Goal: Task Accomplishment & Management: Manage account settings

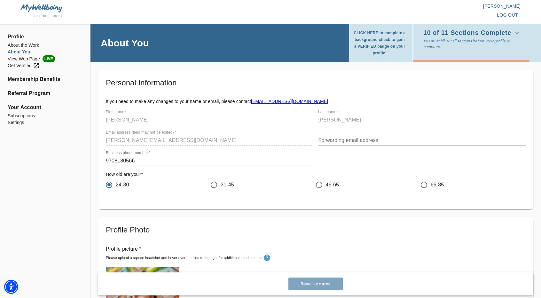
scroll to position [851, 0]
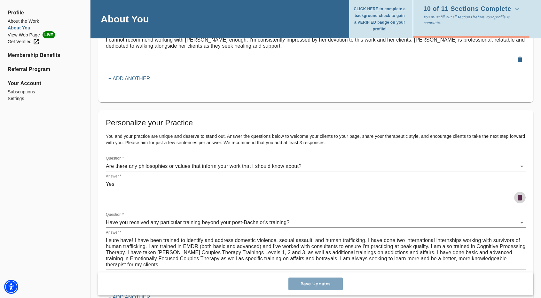
click at [519, 197] on icon "button" at bounding box center [519, 198] width 4 height 6
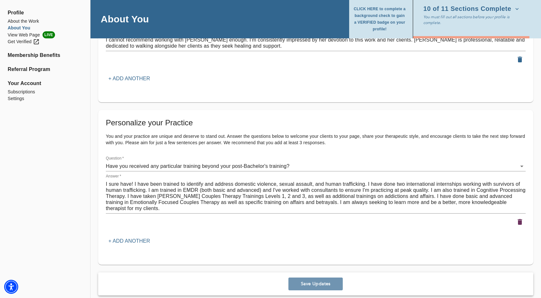
click at [325, 283] on span "Save Updates" at bounding box center [315, 283] width 49 height 6
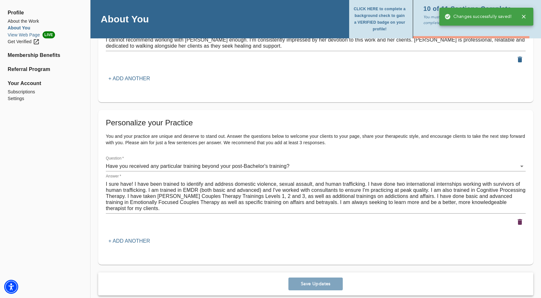
click at [27, 34] on li "View Web Page LIVE" at bounding box center [45, 34] width 75 height 7
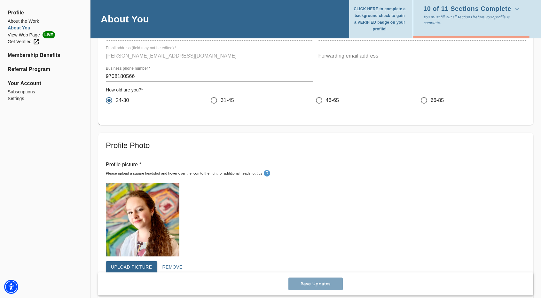
scroll to position [0, 0]
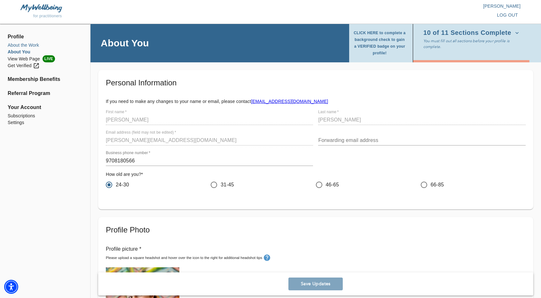
click at [29, 45] on li "About the Work" at bounding box center [45, 45] width 75 height 7
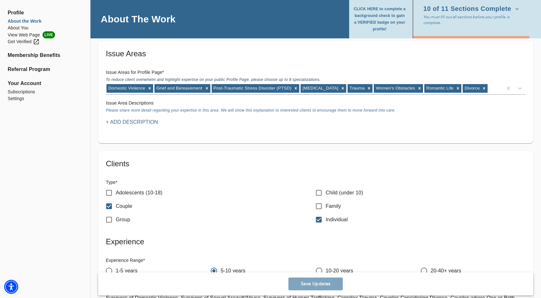
scroll to position [575, 0]
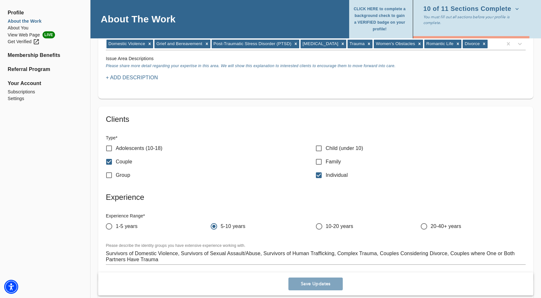
click at [142, 77] on p "+ Add Description" at bounding box center [132, 78] width 52 height 8
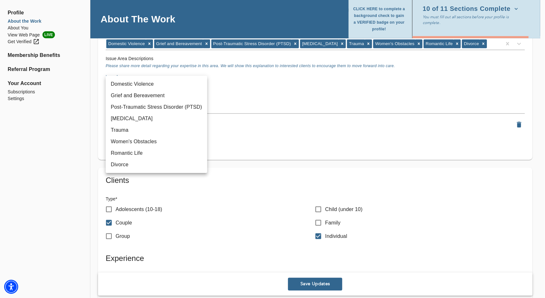
click at [151, 87] on li "Domestic Violence" at bounding box center [157, 84] width 102 height 12
type input "14"
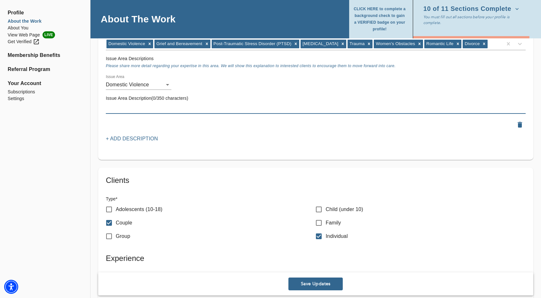
click at [150, 107] on textarea at bounding box center [315, 108] width 419 height 6
type textarea "A"
type textarea "D"
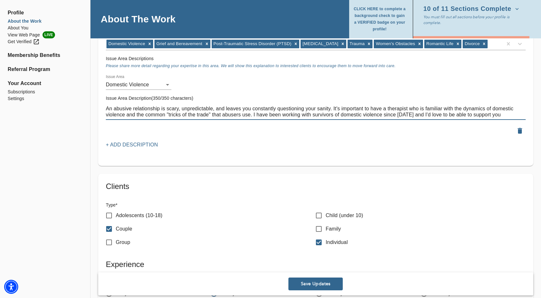
type textarea "An abusive relationship is scary, unpredictable, and leaves you constantly ques…"
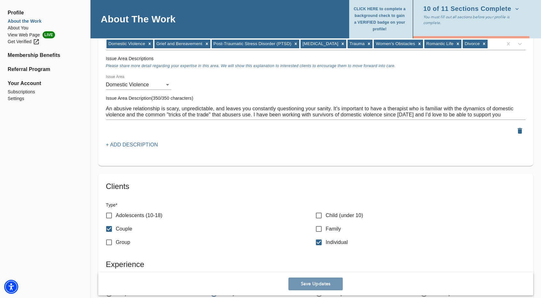
click at [324, 285] on span "Save Updates" at bounding box center [315, 284] width 49 height 6
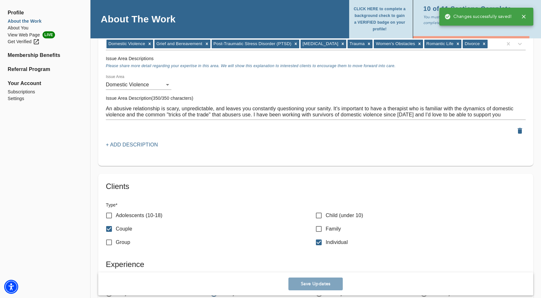
click at [151, 141] on p "+ Add Description" at bounding box center [132, 145] width 52 height 8
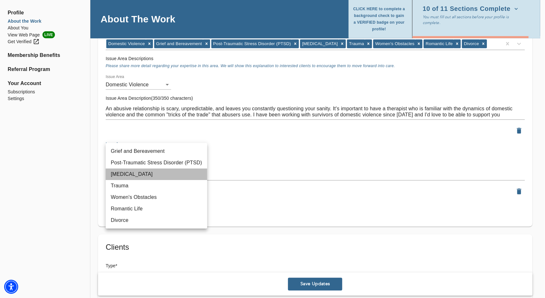
click at [155, 177] on li "[MEDICAL_DATA]" at bounding box center [157, 174] width 102 height 12
type input "50"
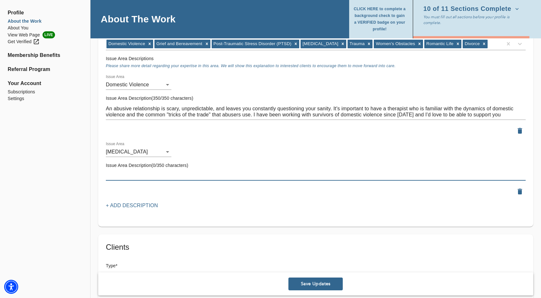
click at [152, 175] on textarea at bounding box center [315, 175] width 419 height 6
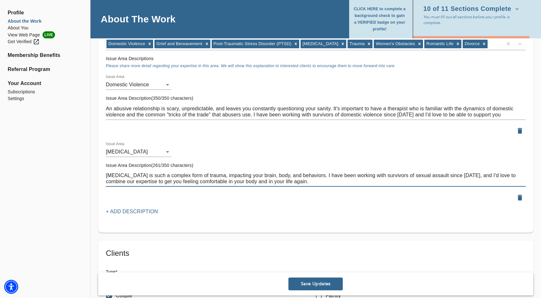
type textarea "[MEDICAL_DATA] is such a complex form of trauma, impacting your brain, body, an…"
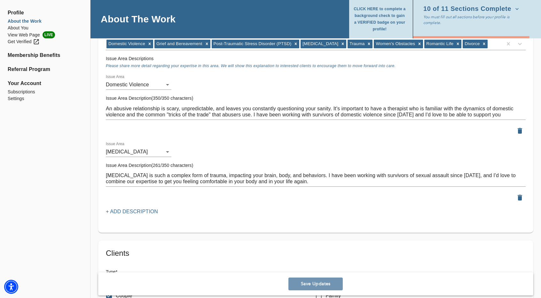
click at [304, 285] on span "Save Updates" at bounding box center [315, 284] width 49 height 6
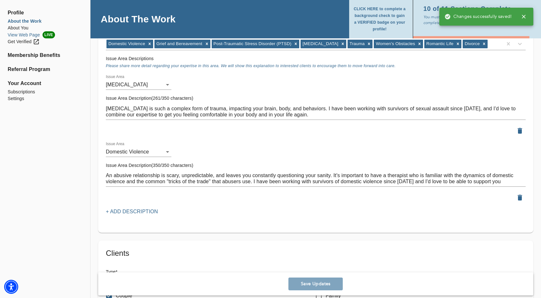
click at [30, 33] on li "View Web Page LIVE" at bounding box center [45, 34] width 75 height 7
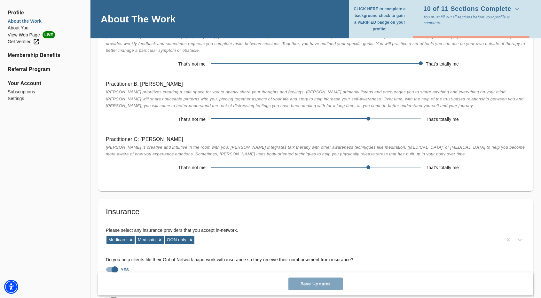
scroll to position [1234, 0]
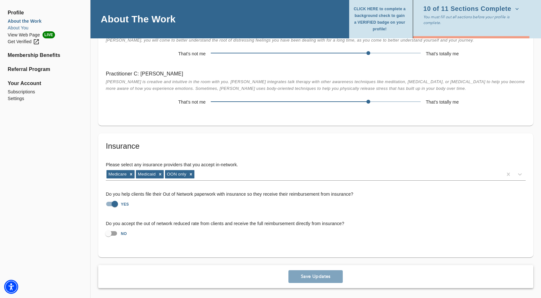
click at [13, 28] on li "About You" at bounding box center [45, 28] width 75 height 7
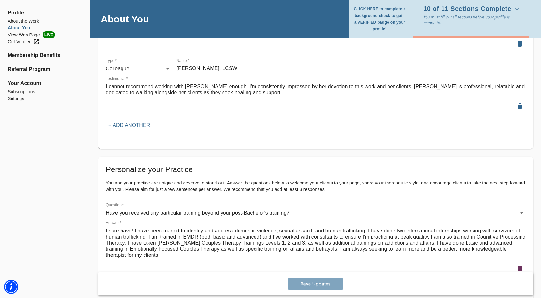
scroll to position [859, 0]
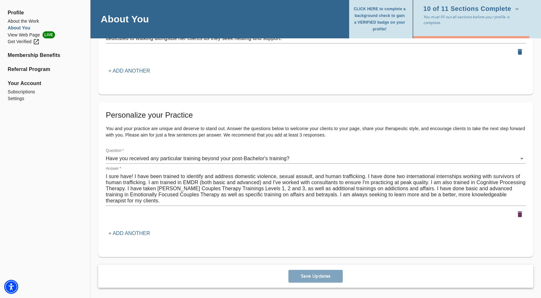
click at [142, 235] on p "+ Add another" at bounding box center [129, 233] width 42 height 8
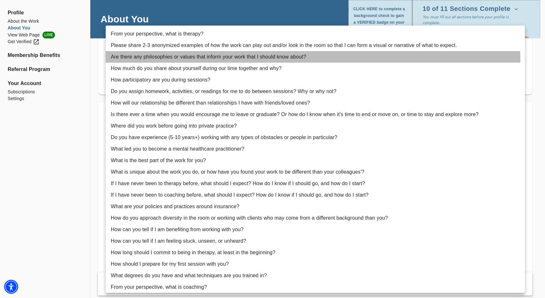
click at [226, 59] on li "Are there any philosophies or values that inform your work that I should know a…" at bounding box center [315, 57] width 419 height 12
type input "3"
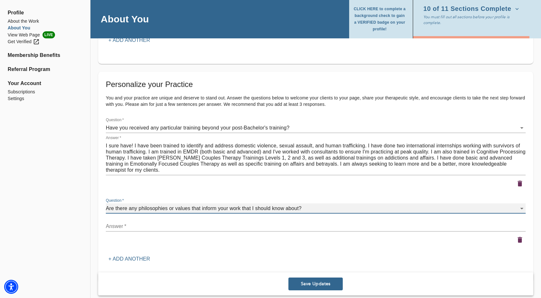
scroll to position [891, 0]
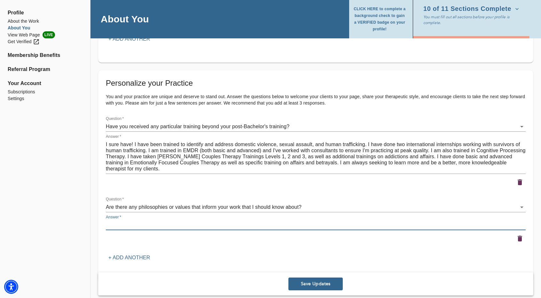
click at [160, 222] on textarea at bounding box center [315, 225] width 419 height 6
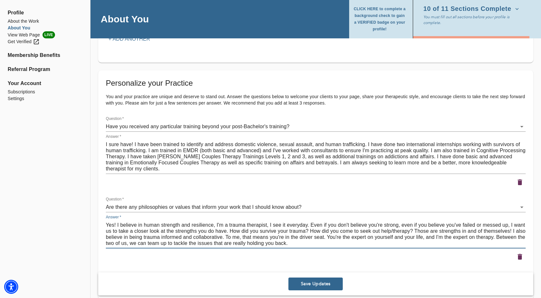
type textarea "Yes! I believe in human strength and resilience, I'm a trauma therapist, I see …"
click at [308, 282] on span "Save Updates" at bounding box center [315, 284] width 49 height 6
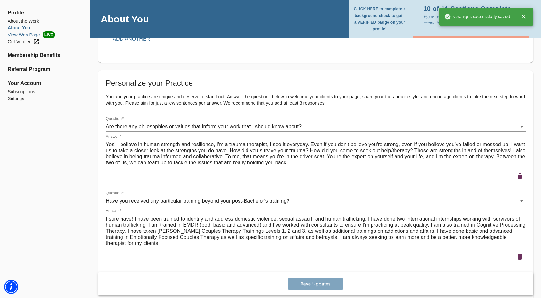
click at [24, 33] on li "View Web Page LIVE" at bounding box center [45, 34] width 75 height 7
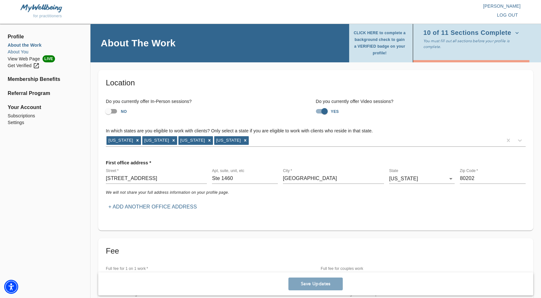
click at [23, 50] on li "About You" at bounding box center [45, 52] width 75 height 7
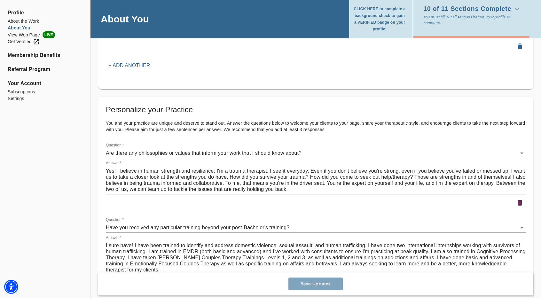
scroll to position [933, 0]
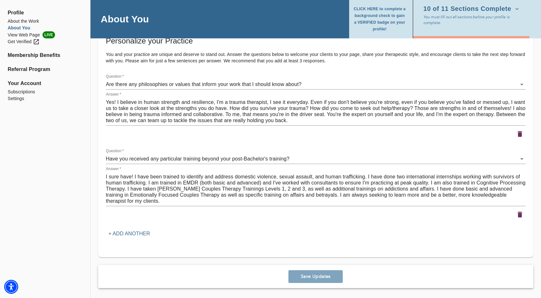
click at [124, 236] on p "+ Add another" at bounding box center [129, 234] width 42 height 8
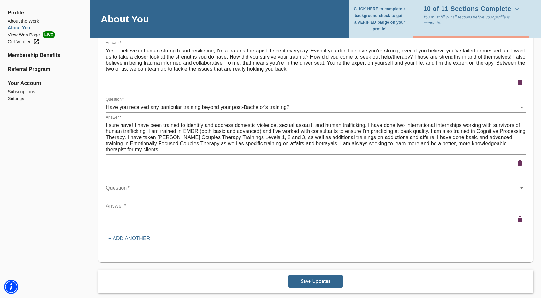
scroll to position [989, 0]
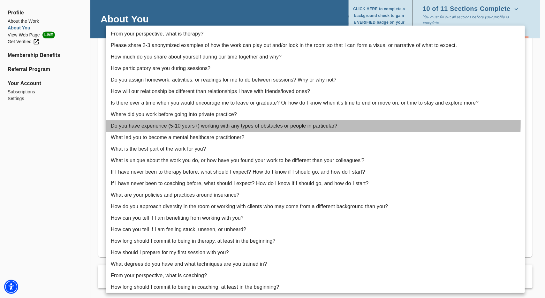
click at [268, 122] on li "Do you have experience (5-10 years+) working with any types of obstacles or peo…" at bounding box center [315, 126] width 419 height 12
type input "11"
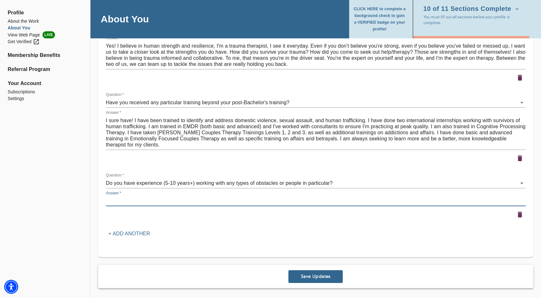
click at [301, 198] on textarea at bounding box center [315, 201] width 419 height 6
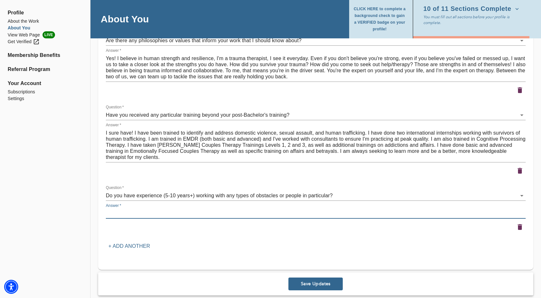
scroll to position [957, 0]
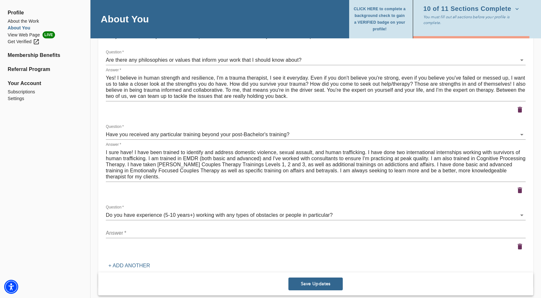
click at [332, 231] on textarea at bounding box center [315, 233] width 419 height 6
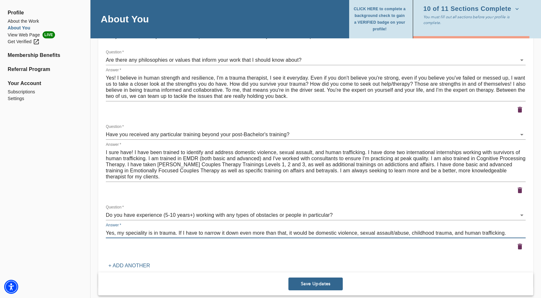
click at [158, 231] on textarea "Yes, my speciality is in trauma. If I have to narrow it down even more than tha…" at bounding box center [315, 233] width 419 height 6
click at [525, 231] on textarea "Yes, my specialty is in complex trauma. If I have to narrow it down even more t…" at bounding box center [315, 233] width 419 height 6
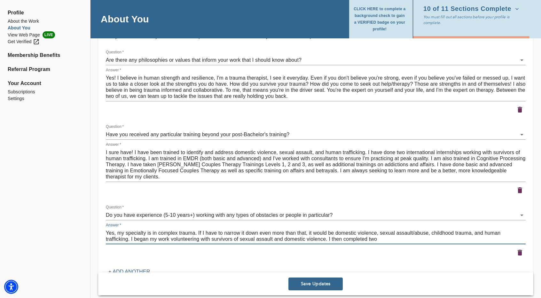
click at [369, 238] on textarea "Yes, my specialty is in complex trauma. If I have to narrow it down even more t…" at bounding box center [315, 236] width 419 height 12
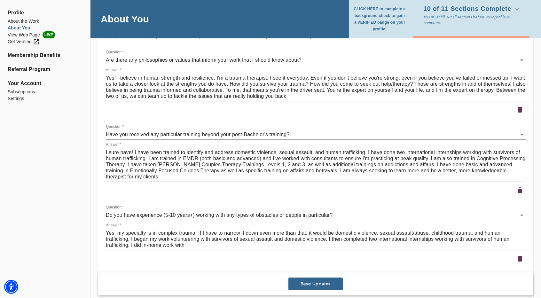
click at [161, 241] on textarea "Yes, my specialty is in complex trauma. If I have to narrow it down even more t…" at bounding box center [315, 239] width 419 height 18
click at [156, 248] on textarea "Yes, my specialty is in complex trauma. If I have to narrow it down even more t…" at bounding box center [315, 239] width 419 height 18
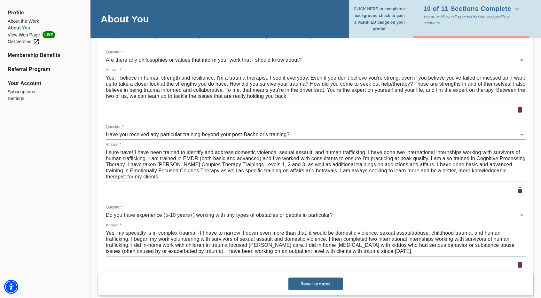
type textarea "Yes, my specialty is in complex trauma. If I have to narrow it down even more t…"
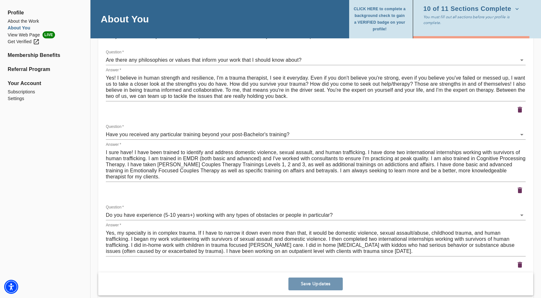
click at [293, 285] on span "Save Updates" at bounding box center [315, 284] width 49 height 6
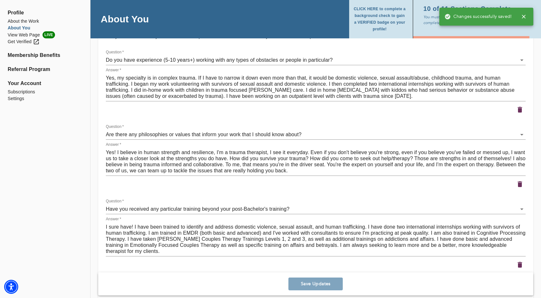
click at [365, 94] on textarea "Yes, my specialty is in complex trauma. If I have to narrow it down even more t…" at bounding box center [315, 87] width 419 height 24
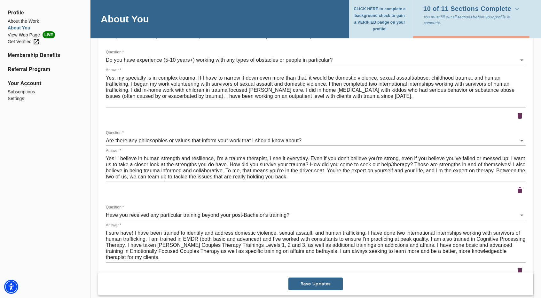
click at [356, 103] on textarea "Yes, my specialty is in complex trauma. If I have to narrow it down even more t…" at bounding box center [315, 90] width 419 height 30
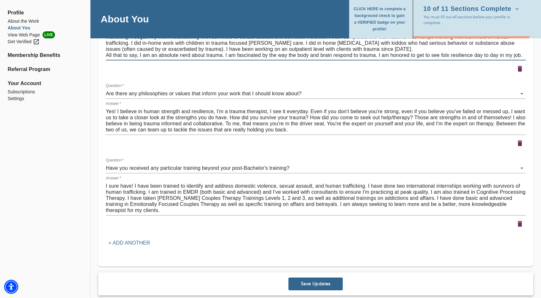
scroll to position [1013, 0]
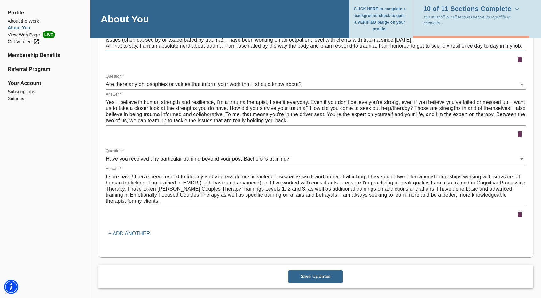
type textarea "Yes, my specialty is in complex trauma. If I have to narrow it down even more t…"
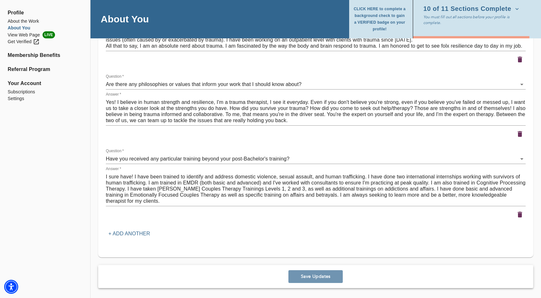
click at [320, 277] on span "Save Updates" at bounding box center [315, 276] width 49 height 6
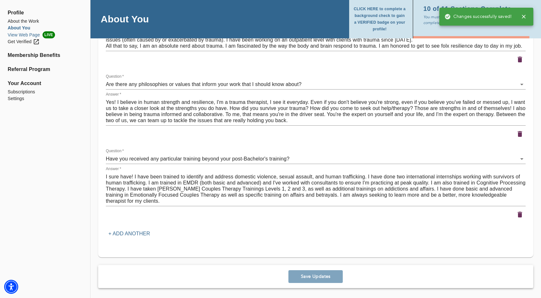
click at [29, 34] on li "View Web Page LIVE" at bounding box center [45, 34] width 75 height 7
